Goal: Transaction & Acquisition: Purchase product/service

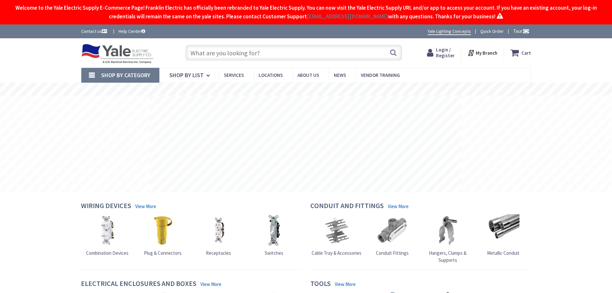
click at [287, 57] on input "text" at bounding box center [293, 53] width 217 height 16
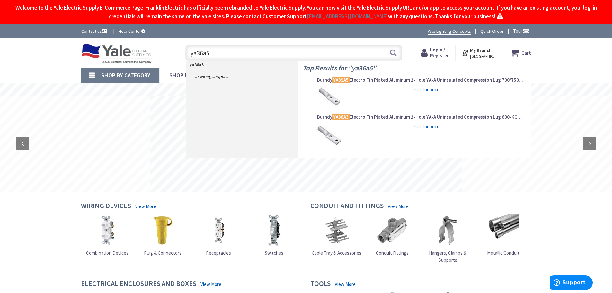
click at [202, 52] on input "ya36a5" at bounding box center [293, 53] width 217 height 16
type input "ya36a5"
click at [385, 117] on span "Burndy YA36A3 Electro Tin Plated Aluminum 2-Hole YA-A Uninsulated Compression L…" at bounding box center [420, 117] width 207 height 6
